Goal: Task Accomplishment & Management: Manage account settings

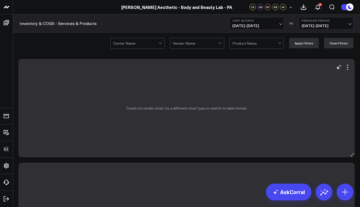
drag, startPoint x: 347, startPoint y: 66, endPoint x: 340, endPoint y: 106, distance: 40.4
click at [347, 66] on icon at bounding box center [347, 67] width 6 height 6
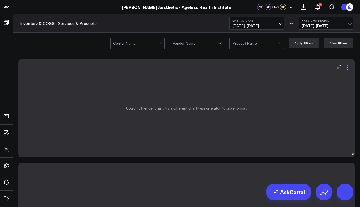
click at [346, 69] on icon at bounding box center [347, 67] width 6 height 6
